Goal: Information Seeking & Learning: Learn about a topic

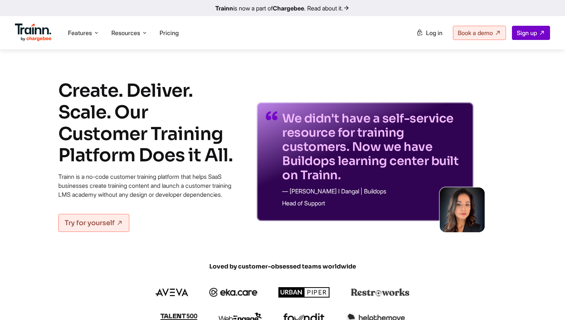
scroll to position [1021, 0]
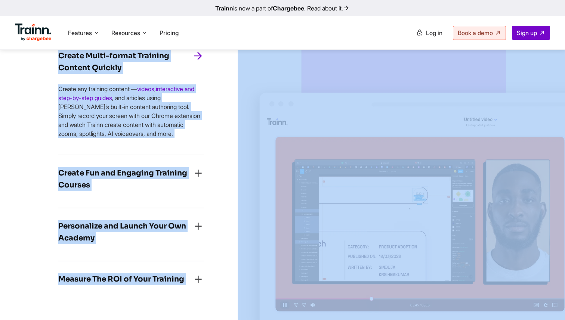
click at [254, 112] on img at bounding box center [475, 188] width 477 height 368
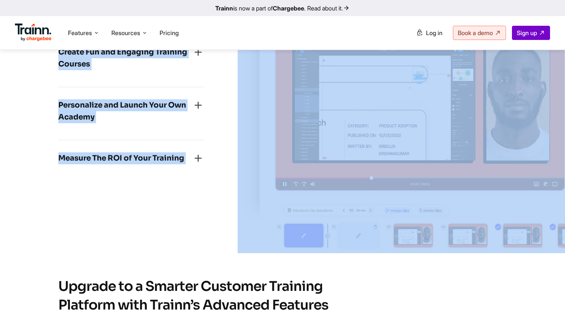
scroll to position [1253, 0]
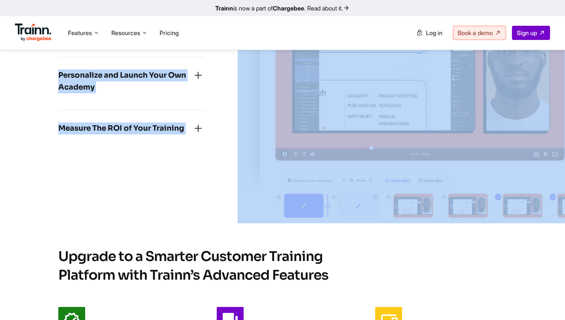
click at [254, 112] on img at bounding box center [475, 38] width 477 height 368
click at [174, 121] on div "Measure The ROI of Your Training Track granular insights like course enrollment…" at bounding box center [131, 131] width 146 height 40
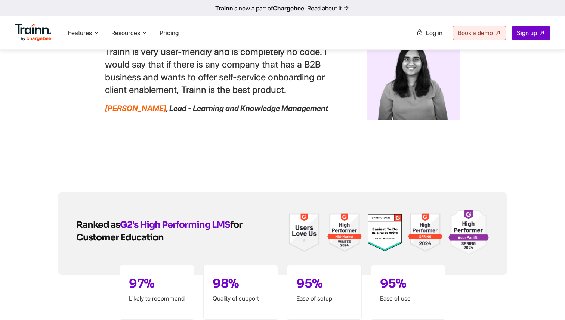
scroll to position [1774, 0]
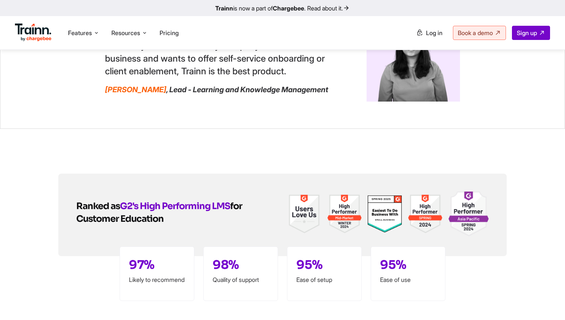
click at [525, 125] on div "Trainn is very user-friendly and is completely no code. I would say that if the…" at bounding box center [282, 50] width 565 height 158
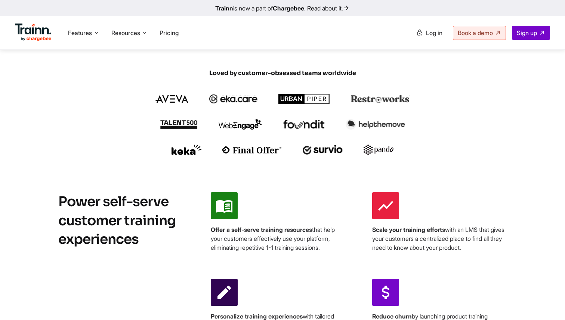
scroll to position [0, 0]
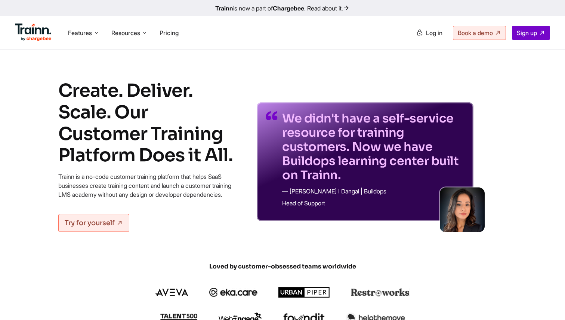
click at [366, 129] on p "We didn't have a self-service resource for training customers. Now we have Buil…" at bounding box center [371, 146] width 179 height 71
click at [82, 31] on span "Features" at bounding box center [80, 33] width 24 height 8
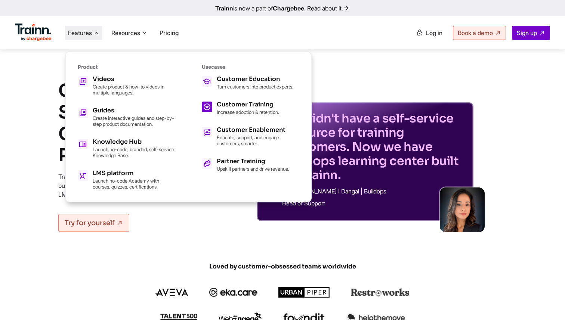
click at [218, 108] on h5 "Customer Training" at bounding box center [248, 105] width 62 height 6
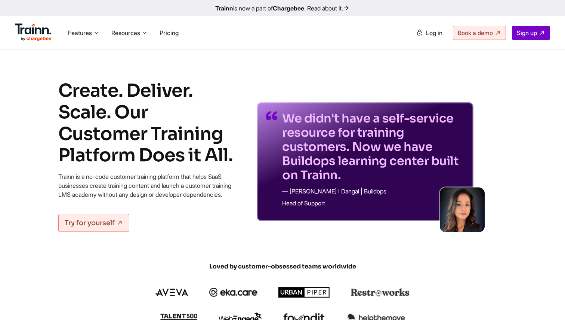
drag, startPoint x: 58, startPoint y: 88, endPoint x: 149, endPoint y: 200, distance: 143.6
click at [149, 200] on div "Create. Deliver. Scale. Our Customer Training Platform Does it All. Trainn is a…" at bounding box center [147, 156] width 179 height 152
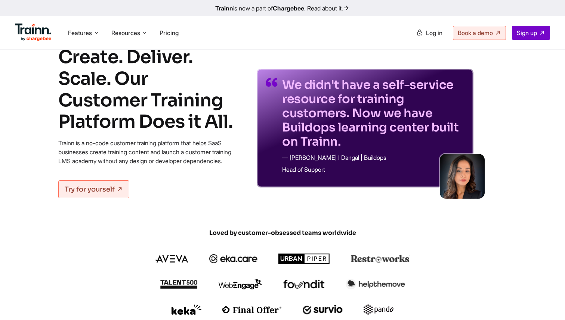
scroll to position [33, 0]
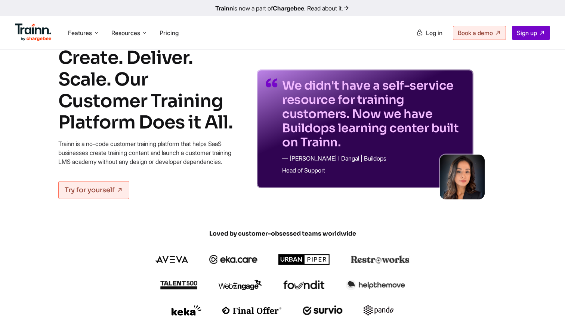
click at [147, 133] on h1 "Create. Deliver. Scale. Our Customer Training Platform Does it All." at bounding box center [147, 90] width 179 height 86
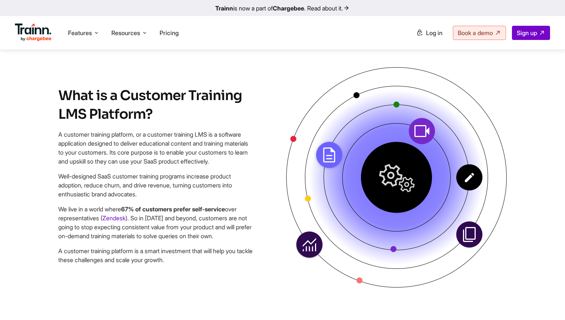
scroll to position [512, 0]
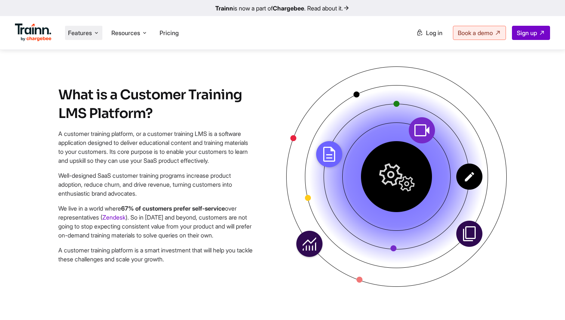
click at [88, 27] on li "Features Product Videos Create product & how-to videos in multiple languages. G…" at bounding box center [83, 33] width 37 height 14
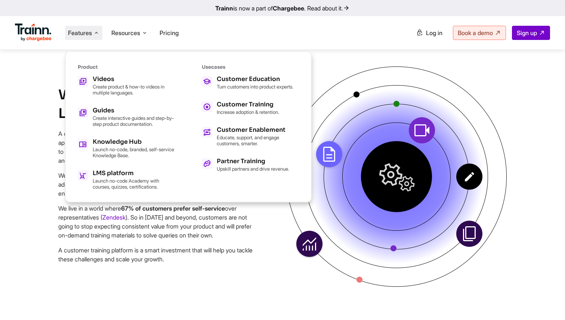
click at [330, 82] on img at bounding box center [396, 176] width 220 height 220
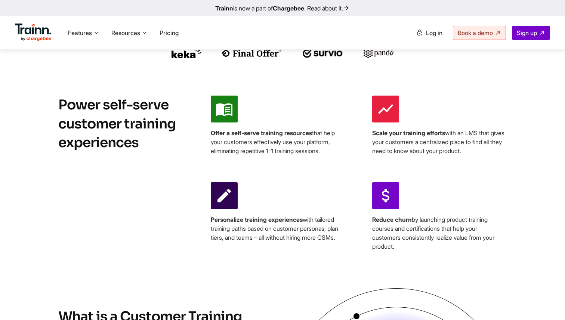
scroll to position [296, 0]
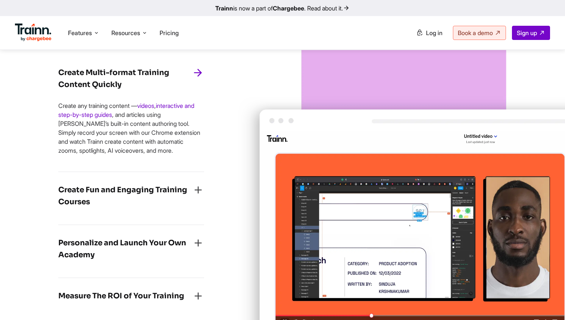
click at [155, 199] on h4 "Create Fun and Engaging Training Courses" at bounding box center [125, 196] width 134 height 24
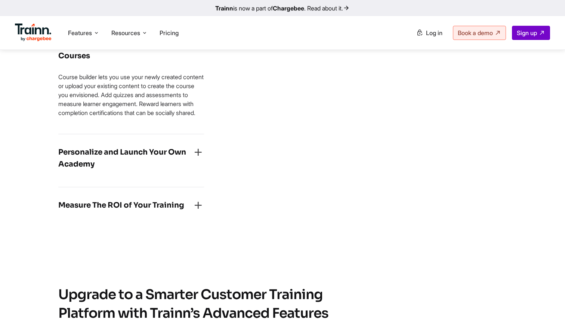
scroll to position [1166, 0]
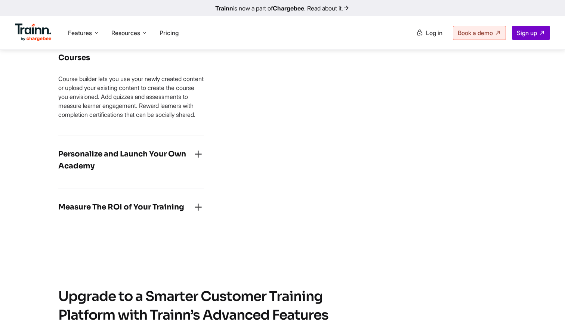
click at [153, 167] on h4 "Personalize and Launch Your Own Academy" at bounding box center [125, 160] width 134 height 24
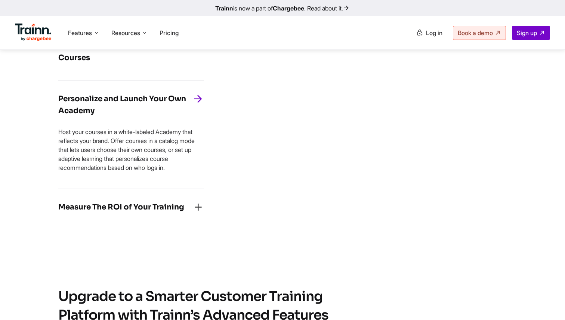
click at [150, 213] on h4 "Measure The ROI of Your Training" at bounding box center [121, 207] width 126 height 12
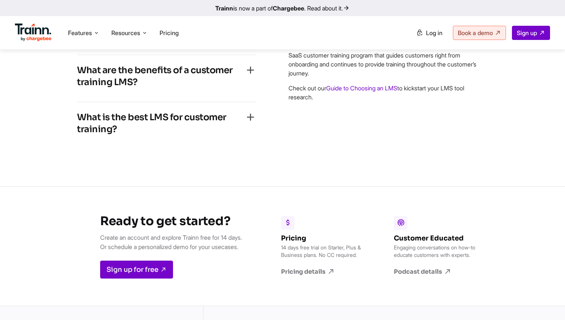
scroll to position [2302, 0]
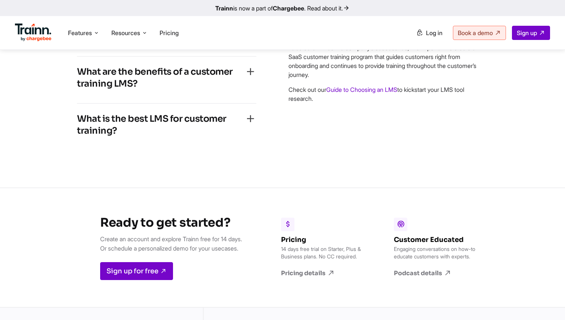
click at [184, 90] on h4 "What are the benefits of a customer training LMS?" at bounding box center [160, 78] width 167 height 24
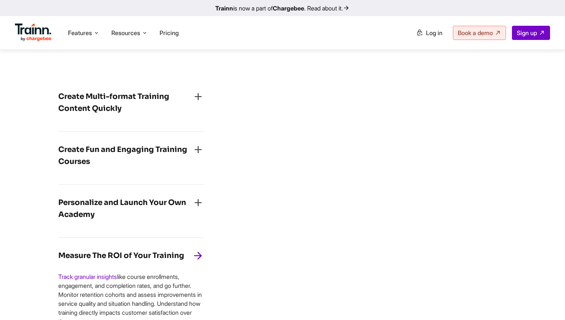
scroll to position [1062, 0]
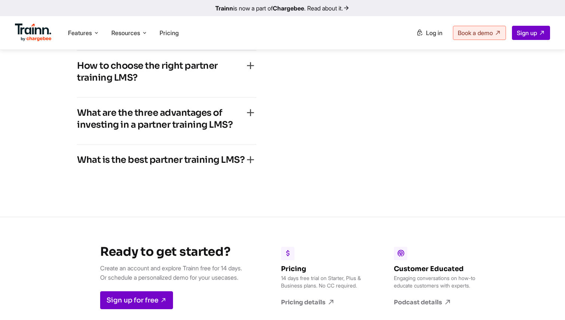
scroll to position [2373, 0]
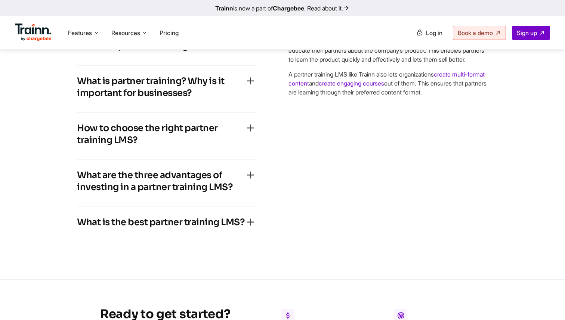
click at [200, 99] on h4 "What is partner training? Why is it important for businesses?" at bounding box center [160, 87] width 167 height 24
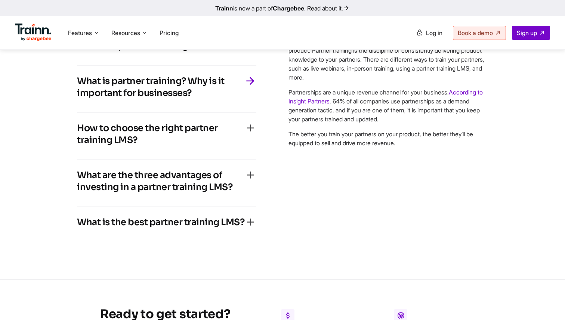
click at [149, 193] on h4 "What are the three advantages of investing in a partner training LMS?" at bounding box center [160, 181] width 167 height 24
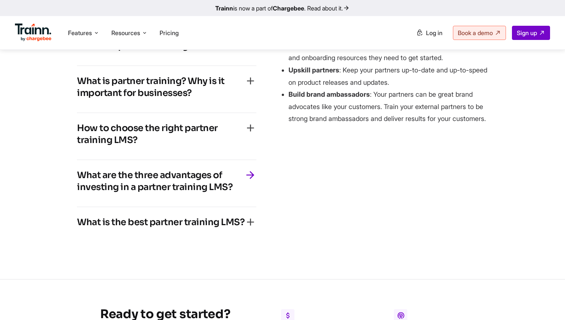
click at [143, 233] on div "What is the best partner training LMS?" at bounding box center [166, 224] width 179 height 16
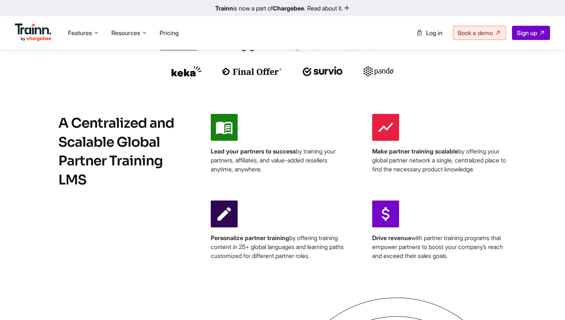
scroll to position [0, 0]
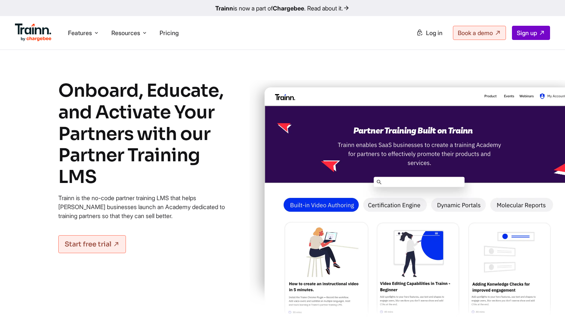
click at [144, 281] on div "Onboard, Educate, and Activate Your Partners with our Partner Training LMS Trai…" at bounding box center [147, 202] width 179 height 245
click at [162, 139] on h1 "Onboard, Educate, and Activate Your Partners with our Partner Training LMS" at bounding box center [147, 134] width 179 height 108
